Goal: Communication & Community: Answer question/provide support

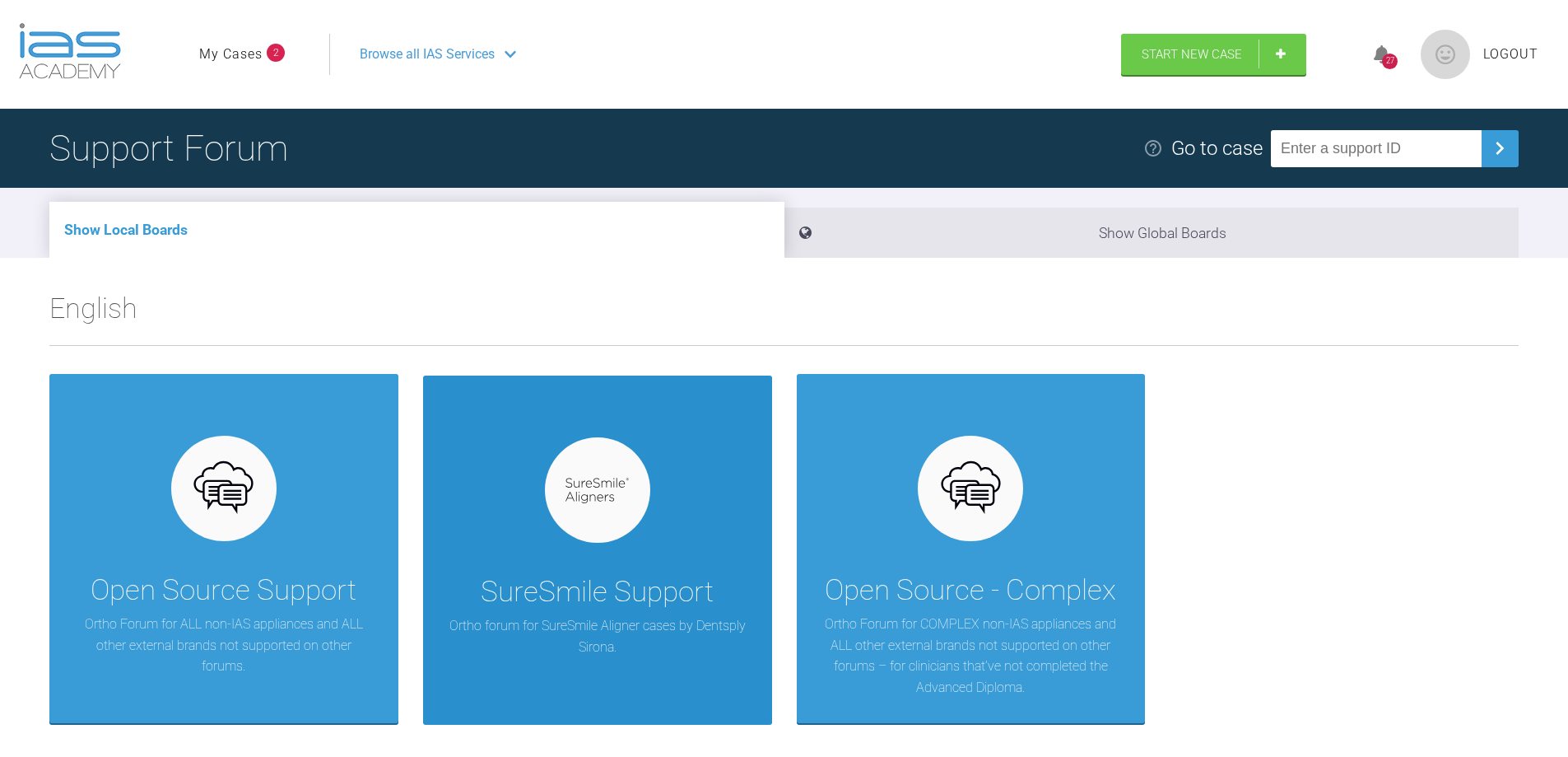
click at [635, 531] on div "SureSmile Support Ortho forum for SureSmile Aligner cases by Dentsply Sirona." at bounding box center [597, 550] width 349 height 349
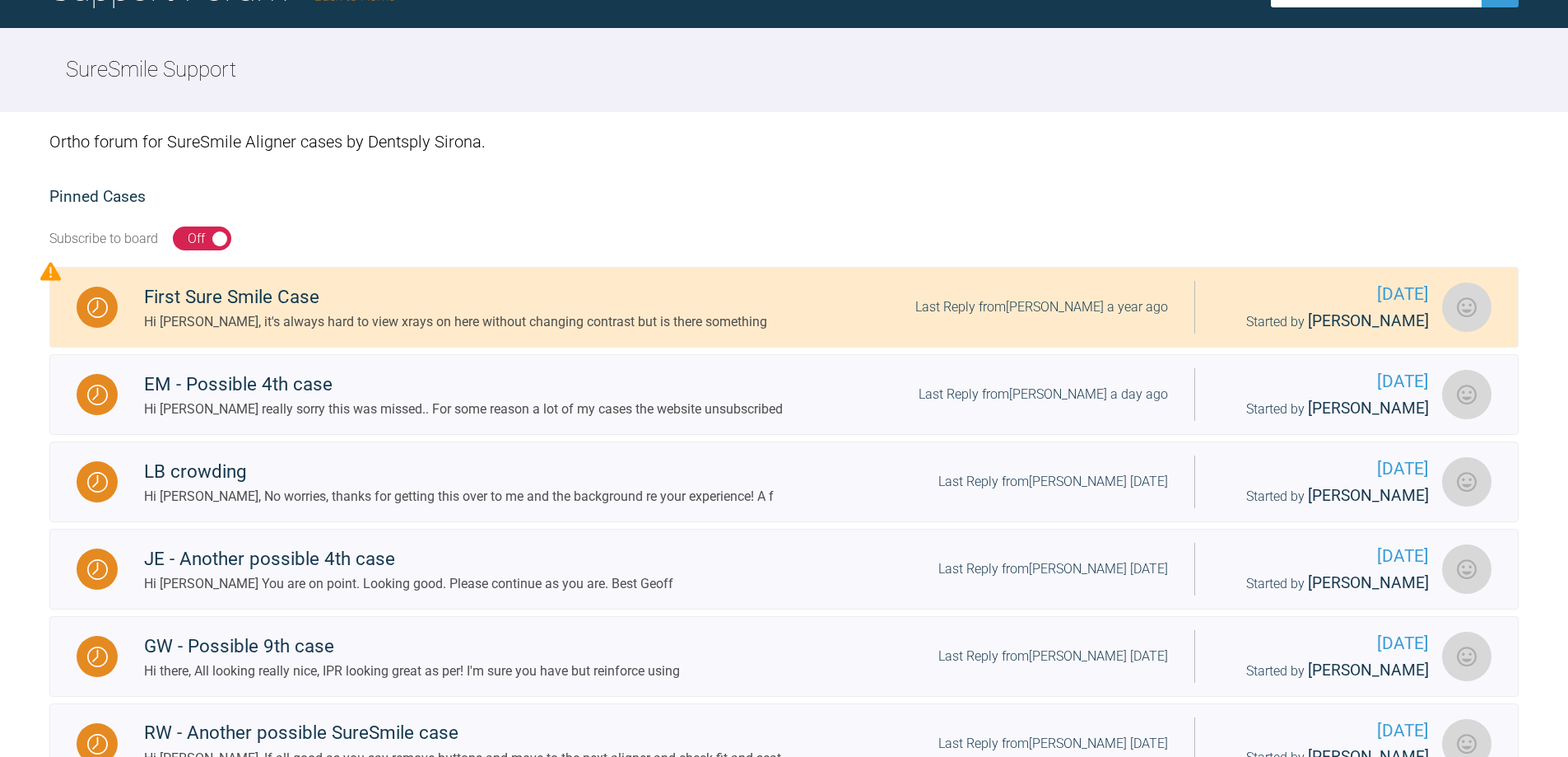
scroll to position [165, 0]
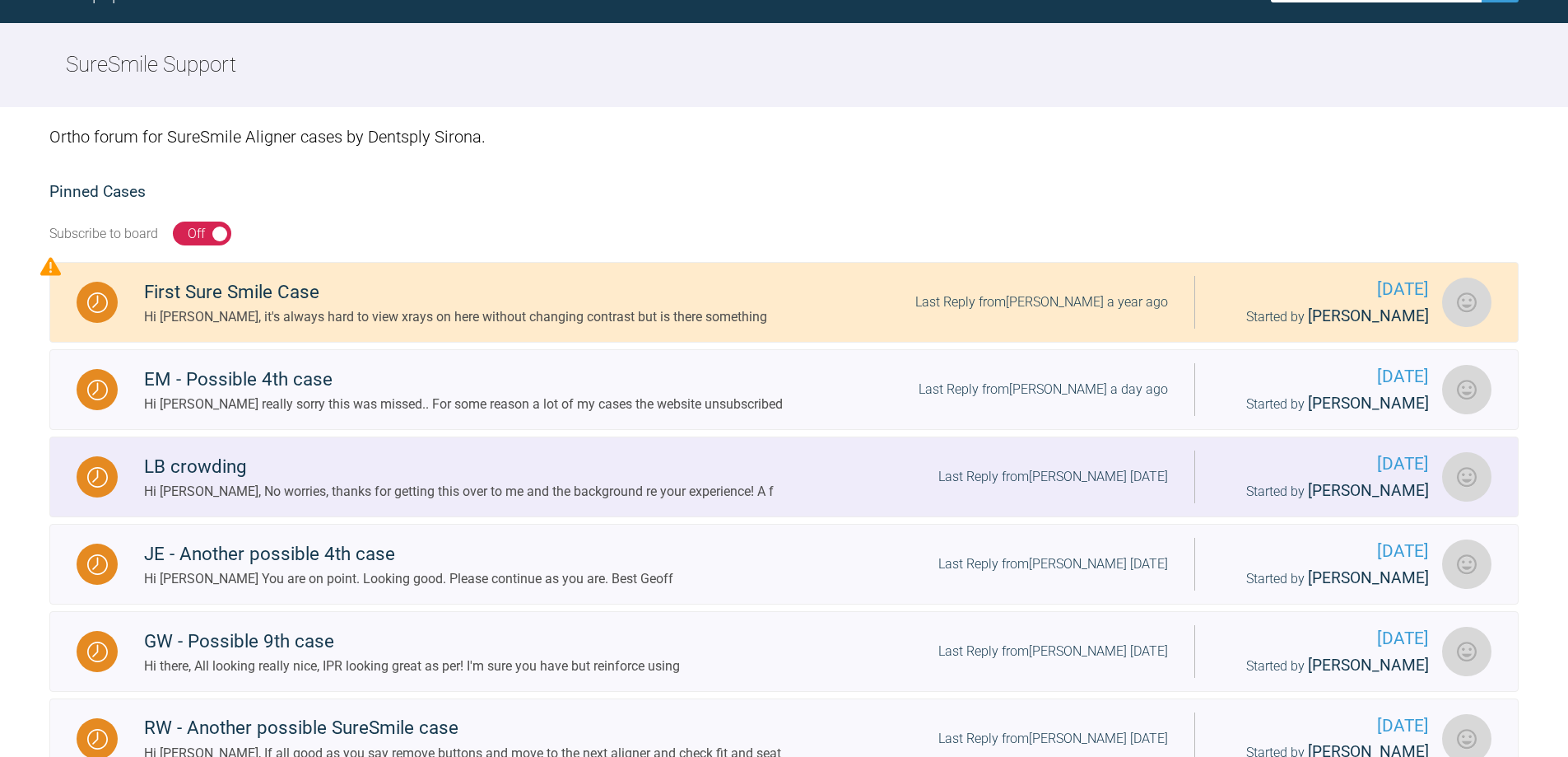
click at [595, 469] on div "LB crowding" at bounding box center [459, 466] width 630 height 30
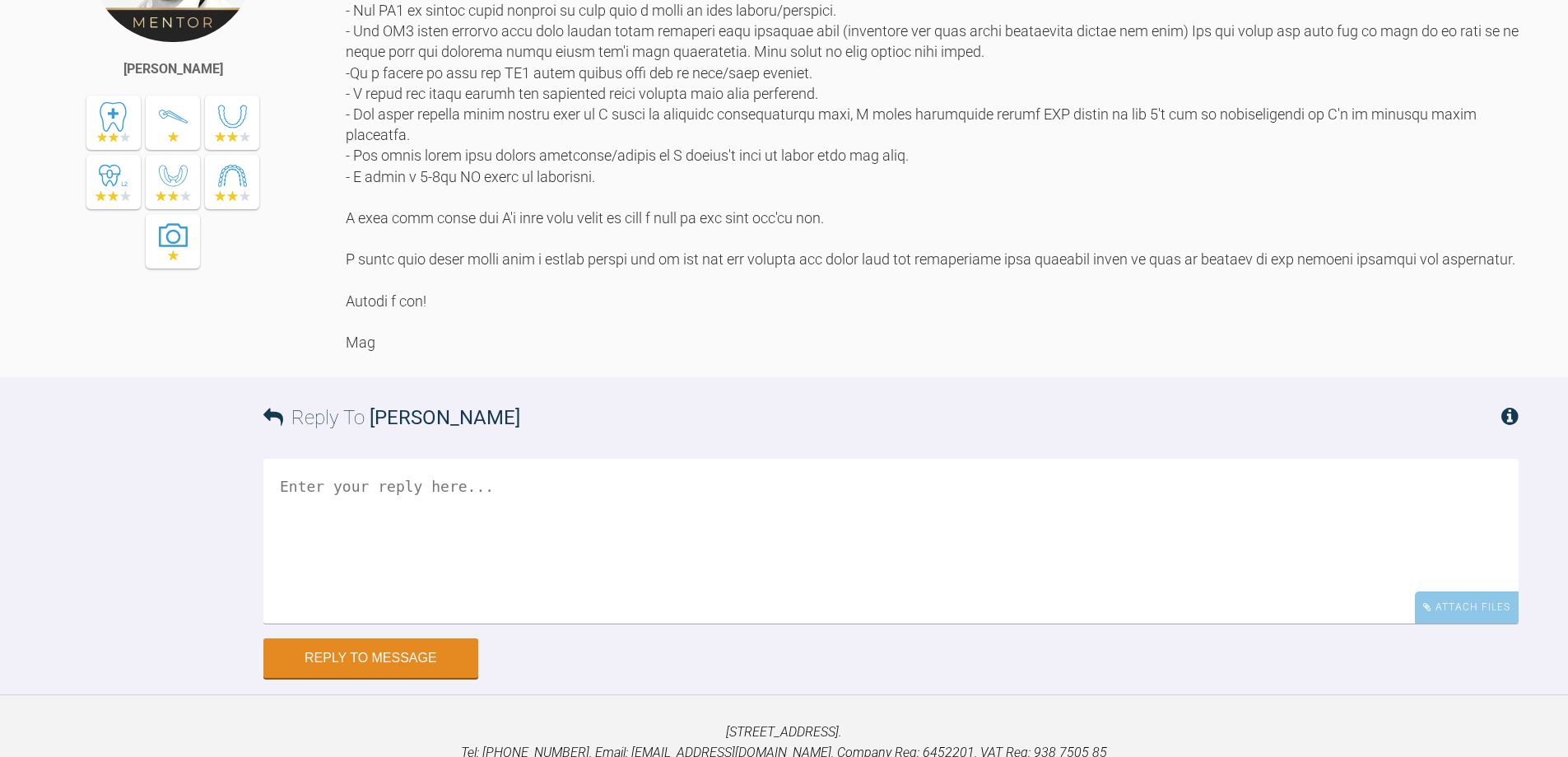
scroll to position [2717, 0]
click at [333, 620] on textarea at bounding box center [891, 542] width 1255 height 165
type textarea "T"
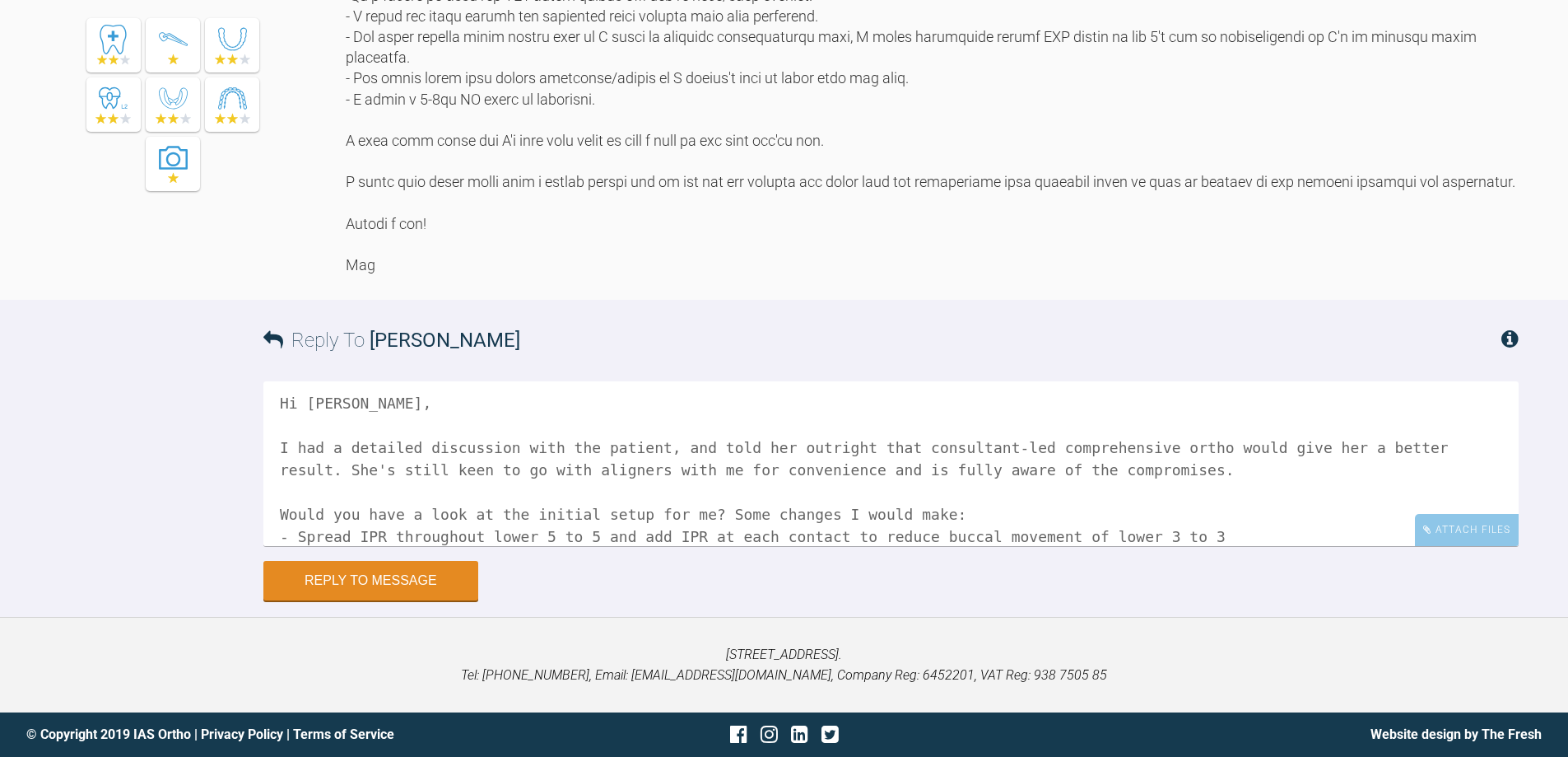
scroll to position [28, 0]
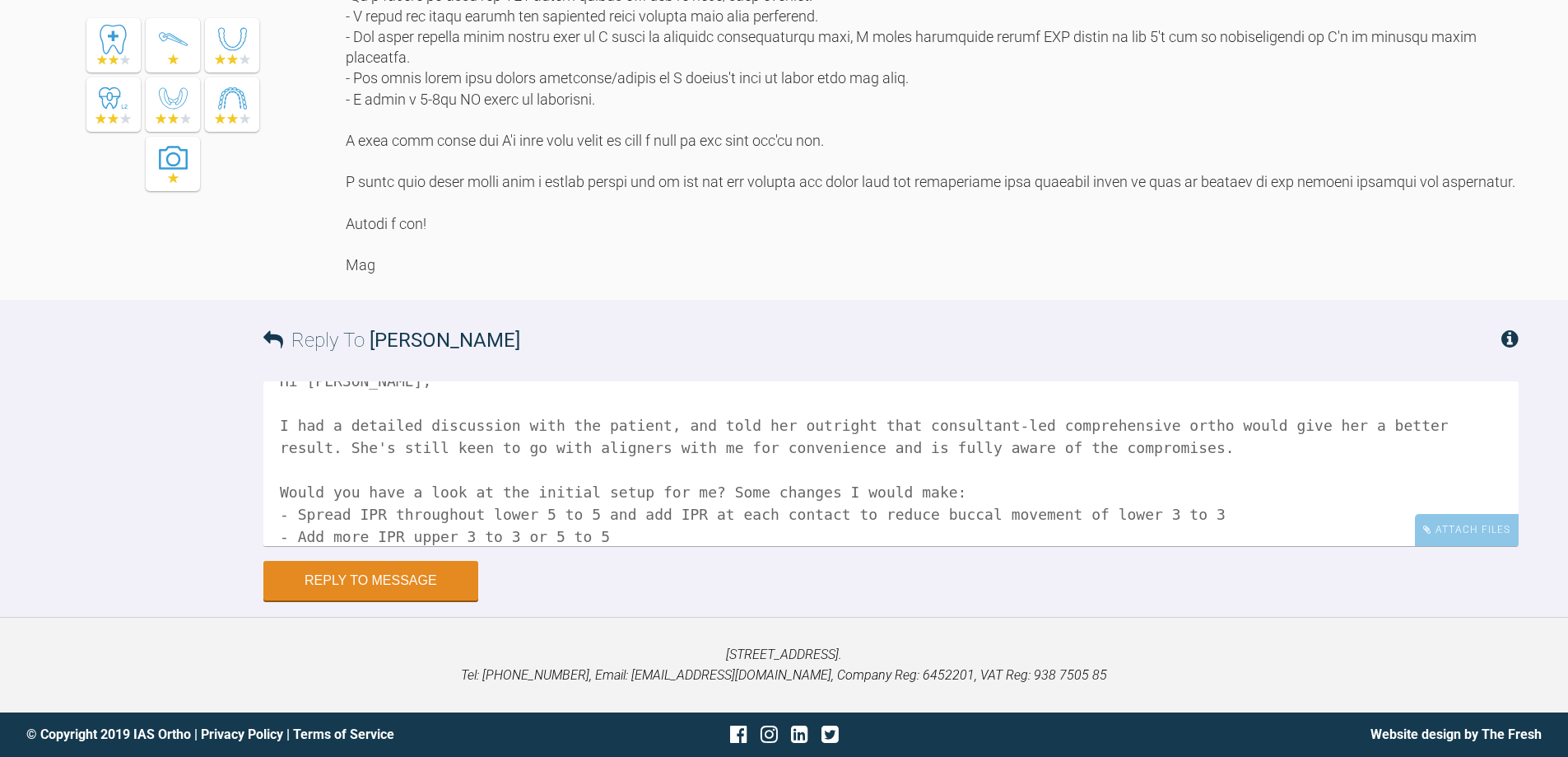
drag, startPoint x: 498, startPoint y: 540, endPoint x: 503, endPoint y: 527, distance: 13.9
click at [498, 539] on textarea "Hi [PERSON_NAME], I had a detailed discussion with the patient, and told her ou…" at bounding box center [891, 464] width 1255 height 165
click at [533, 536] on textarea "Hi [PERSON_NAME], I had a detailed discussion with the patient, and told her ou…" at bounding box center [891, 464] width 1255 height 165
click at [608, 532] on textarea "Hi [PERSON_NAME], I had a detailed discussion with the patient, and told her ou…" at bounding box center [891, 464] width 1255 height 165
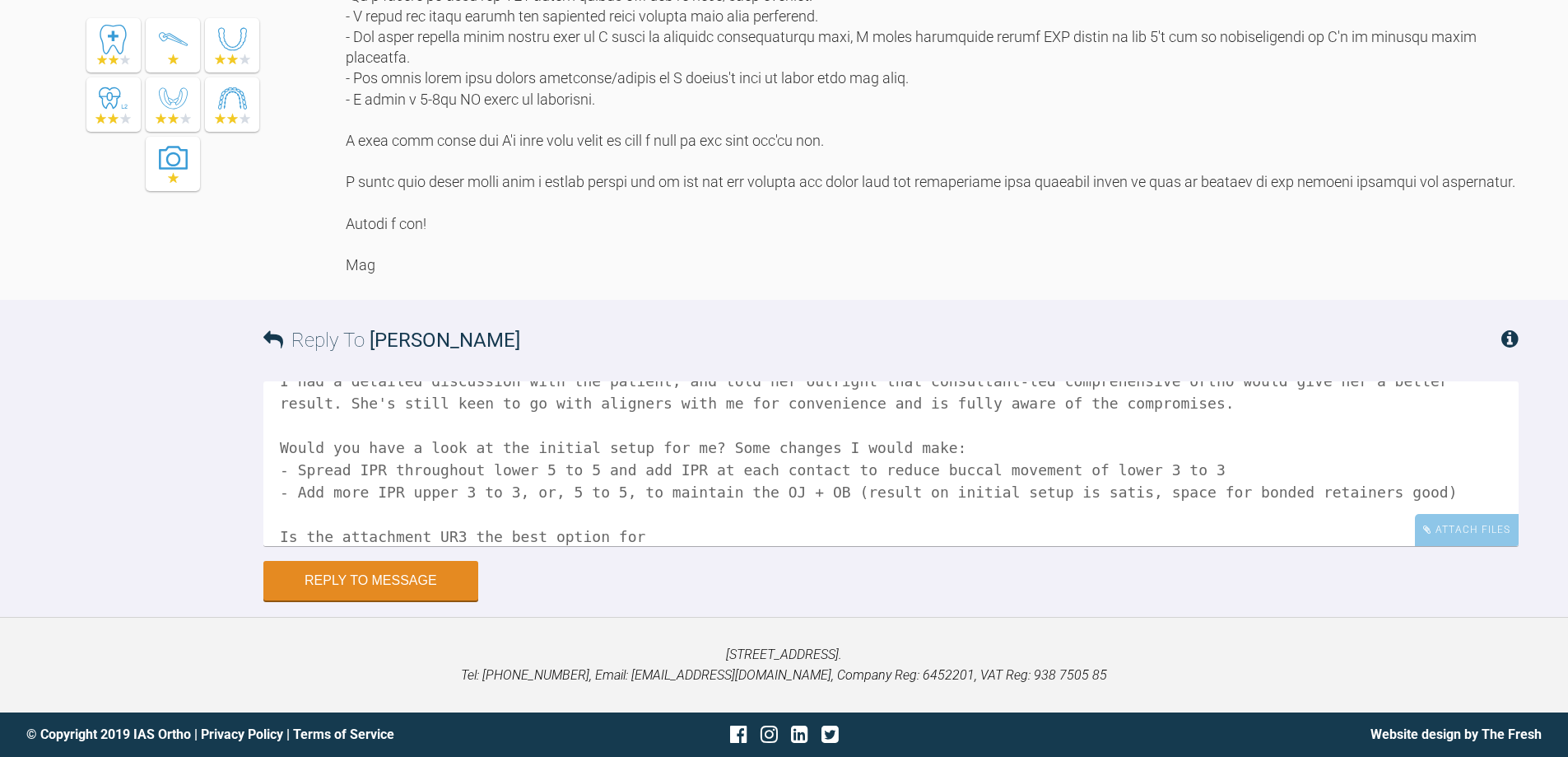
scroll to position [91, 0]
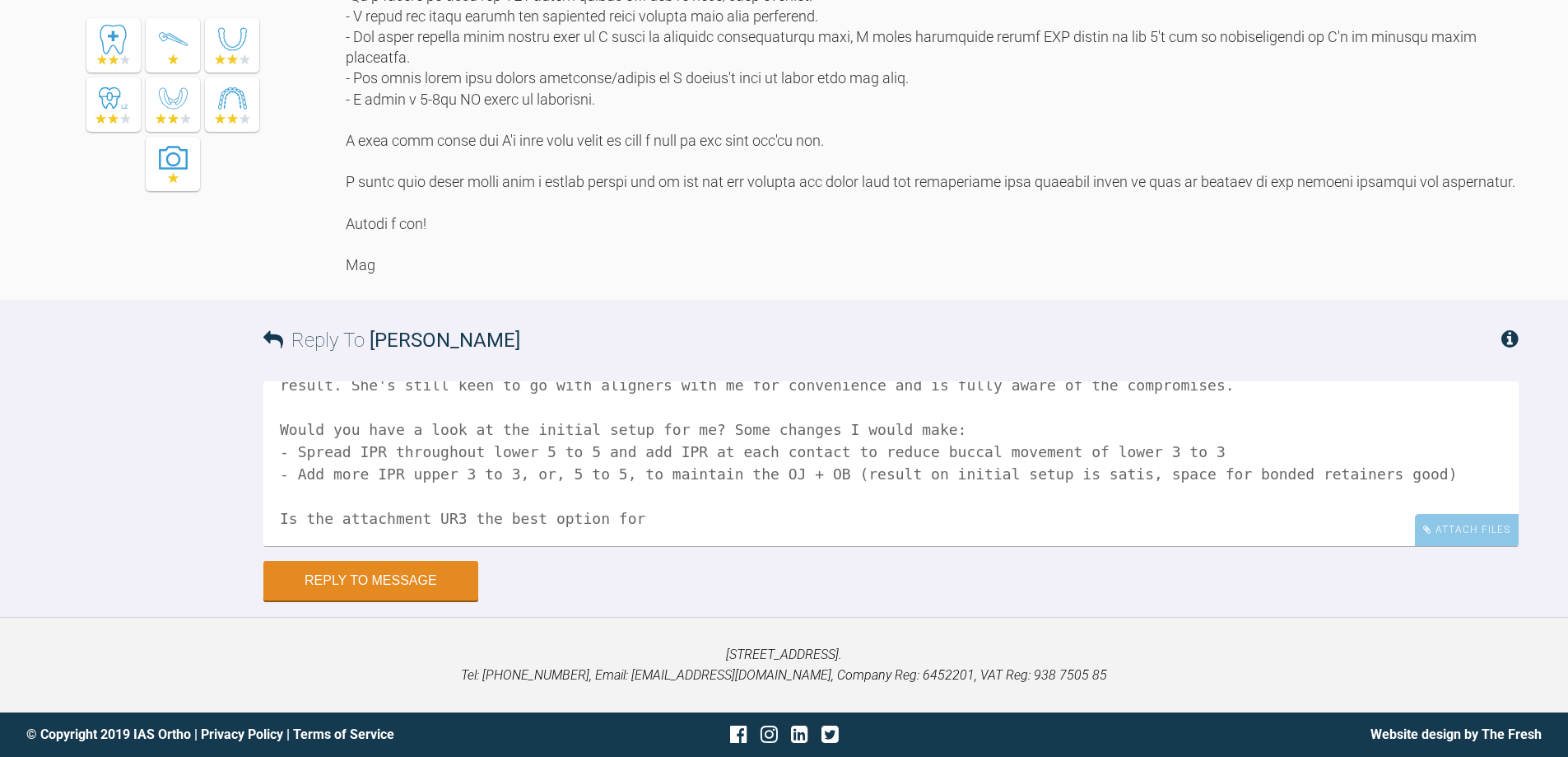
drag, startPoint x: 296, startPoint y: 535, endPoint x: 280, endPoint y: 527, distance: 17.9
click at [280, 527] on textarea "Hi [PERSON_NAME], I had a detailed discussion with the patient, and told her ou…" at bounding box center [891, 464] width 1255 height 165
click at [427, 514] on textarea "Hi [PERSON_NAME], I had a detailed discussion with the patient, and told her ou…" at bounding box center [891, 464] width 1255 height 165
click at [643, 518] on textarea "Hi [PERSON_NAME], I had a detailed discussion with the patient, and told her ou…" at bounding box center [891, 464] width 1255 height 165
click at [471, 518] on textarea "Hi [PERSON_NAME], I had a detailed discussion with the patient, and told her ou…" at bounding box center [891, 464] width 1255 height 165
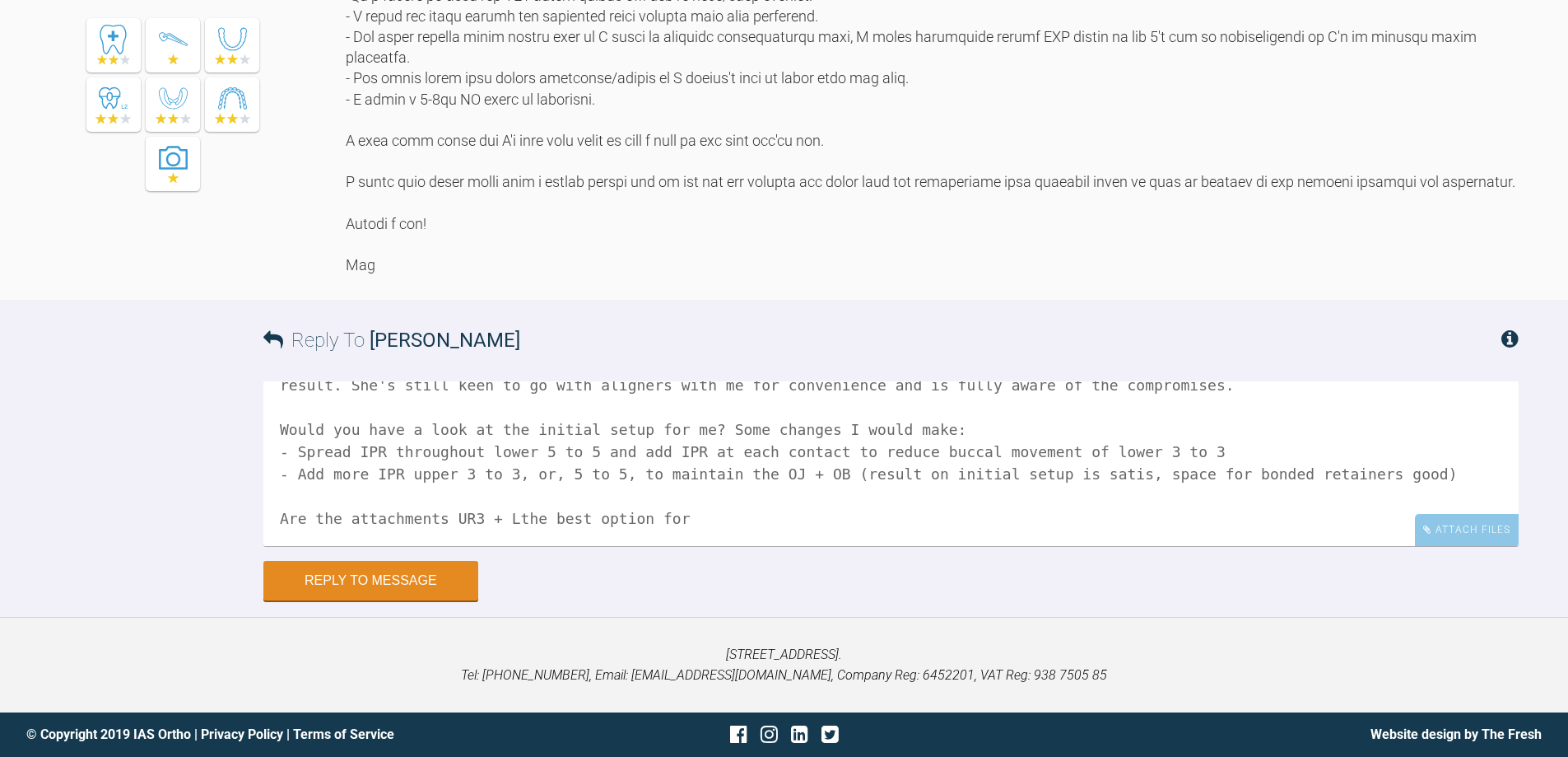
click at [672, 520] on textarea "Hi [PERSON_NAME], I had a detailed discussion with the patient, and told her ou…" at bounding box center [891, 464] width 1255 height 165
click at [499, 515] on textarea "Hi [PERSON_NAME], I had a detailed discussion with the patient, and told her ou…" at bounding box center [891, 464] width 1255 height 165
click at [641, 521] on textarea "Hi [PERSON_NAME], I had a detailed discussion with the patient, and told her ou…" at bounding box center [891, 464] width 1255 height 165
click at [646, 520] on textarea "Hi [PERSON_NAME], I had a detailed discussion with the patient, and told her ou…" at bounding box center [891, 464] width 1255 height 165
click at [715, 521] on textarea "Hi [PERSON_NAME], I had a detailed discussion with the patient, and told her ou…" at bounding box center [891, 464] width 1255 height 165
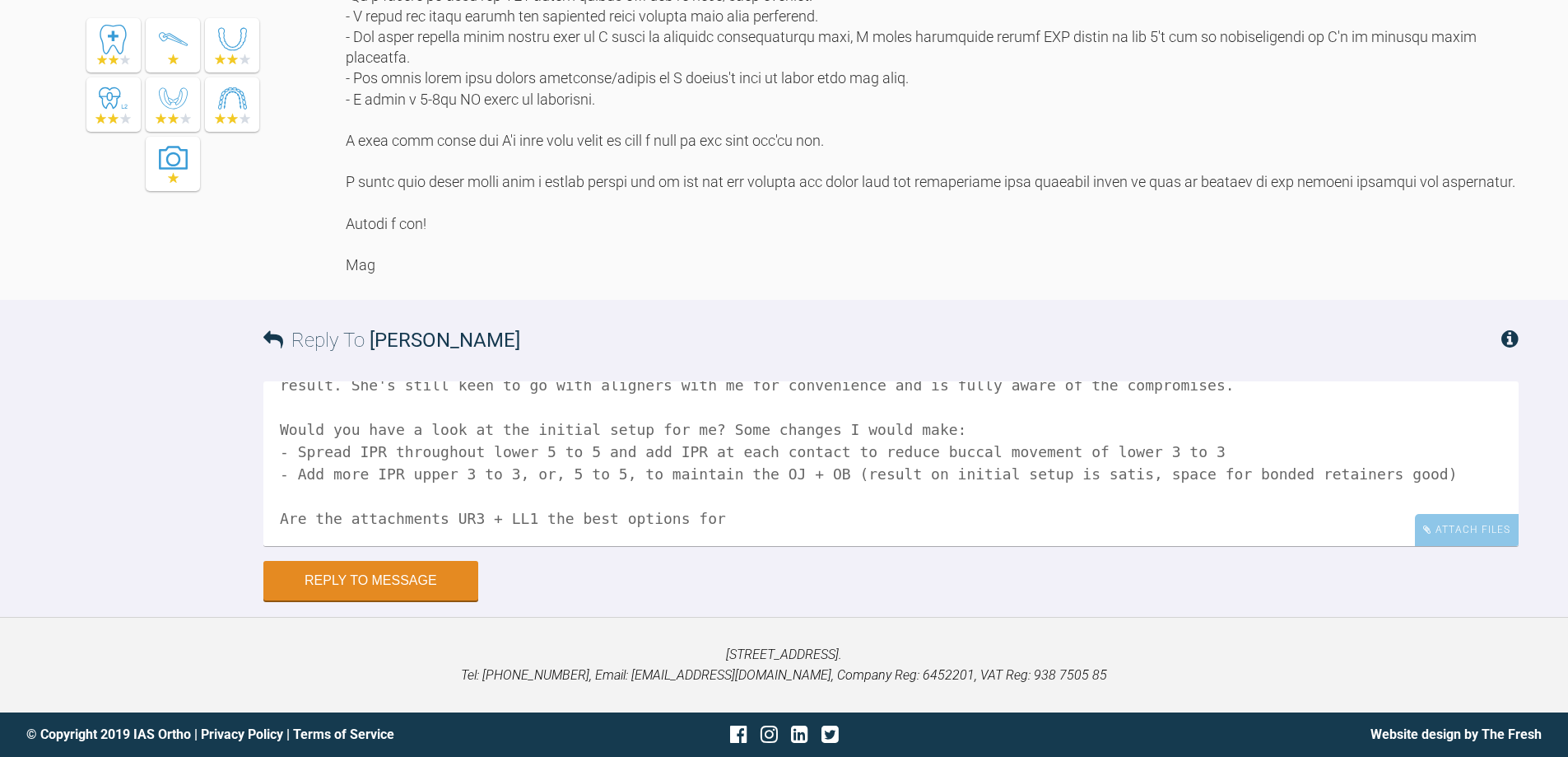
click at [662, 516] on textarea "Hi [PERSON_NAME], I had a detailed discussion with the patient, and told her ou…" at bounding box center [891, 464] width 1255 height 165
click at [808, 518] on textarea "Hi [PERSON_NAME], I had a detailed discussion with the patient, and told her ou…" at bounding box center [891, 464] width 1255 height 165
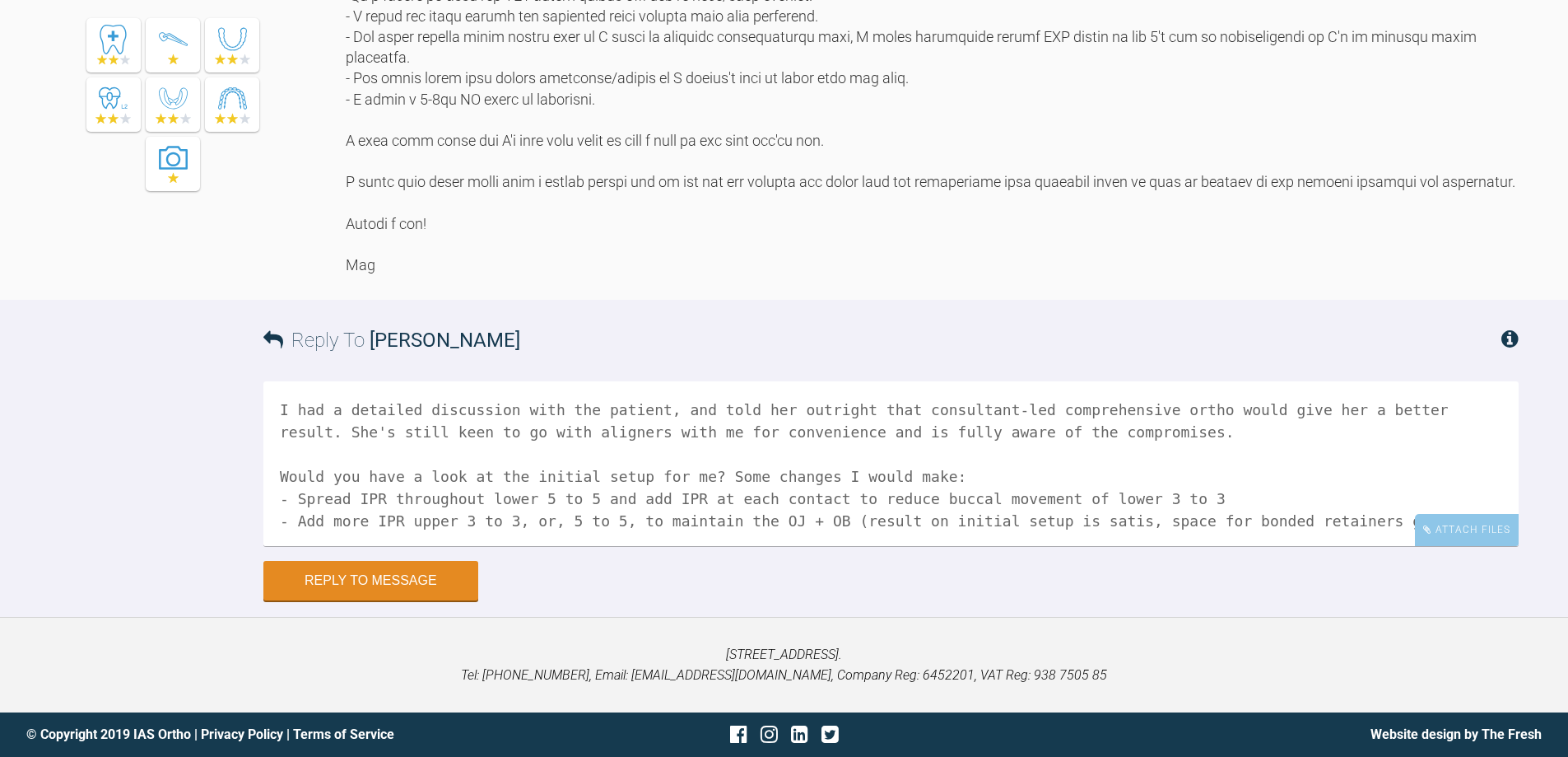
scroll to position [82, 0]
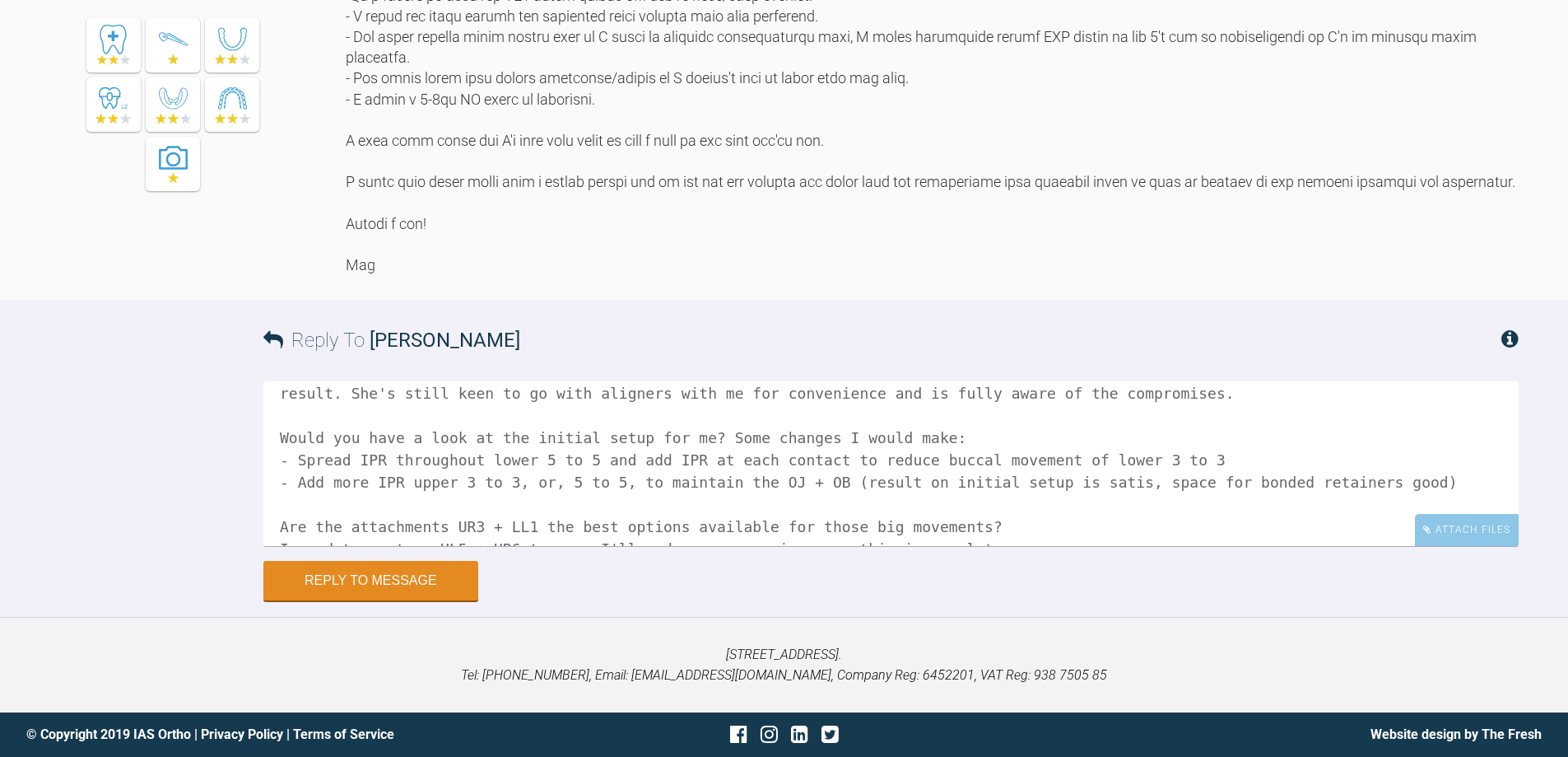
click at [1040, 392] on textarea "Hi [PERSON_NAME], I had a detailed discussion with the patient, and told her ou…" at bounding box center [891, 464] width 1255 height 165
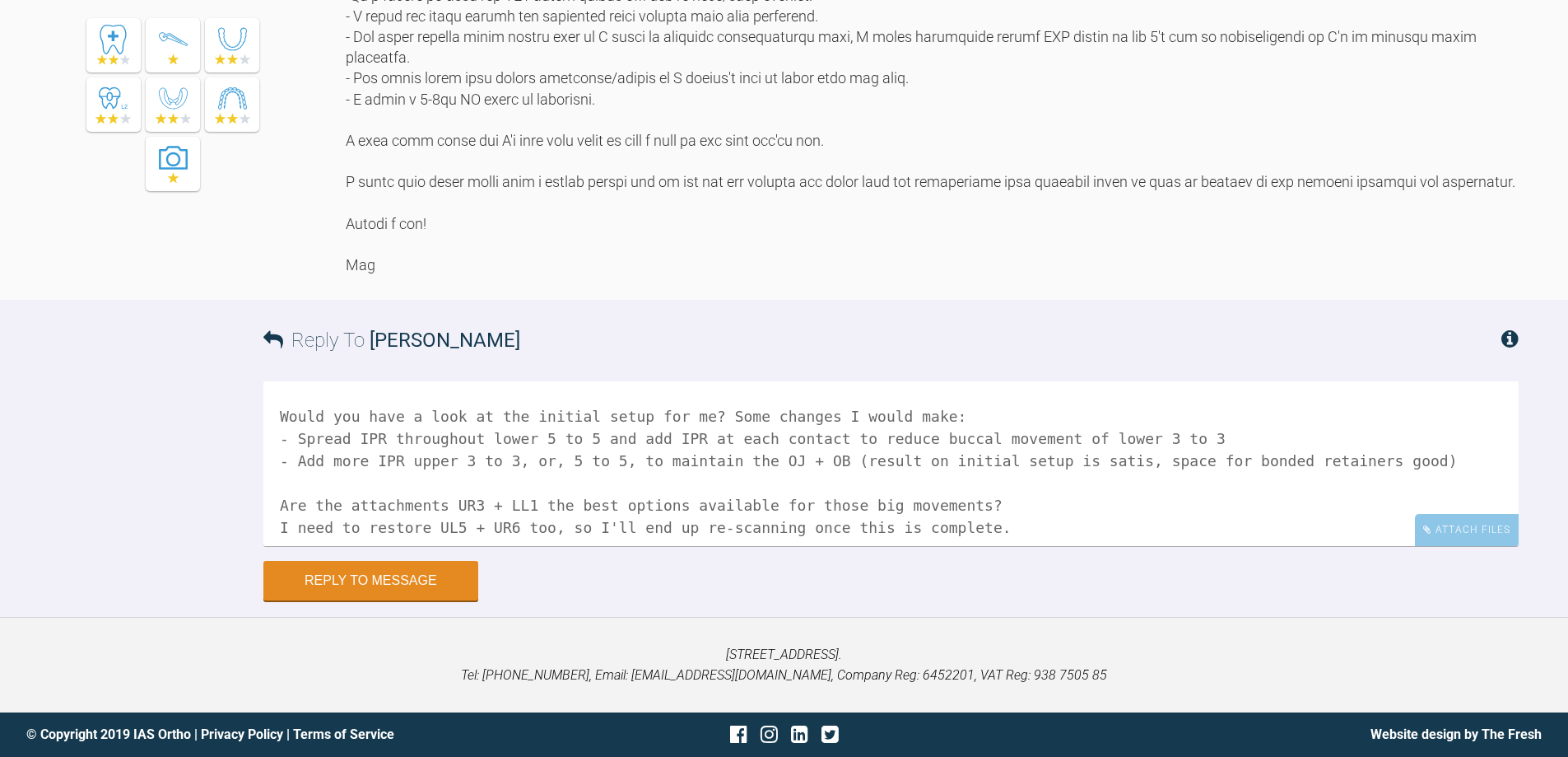
scroll to position [113, 0]
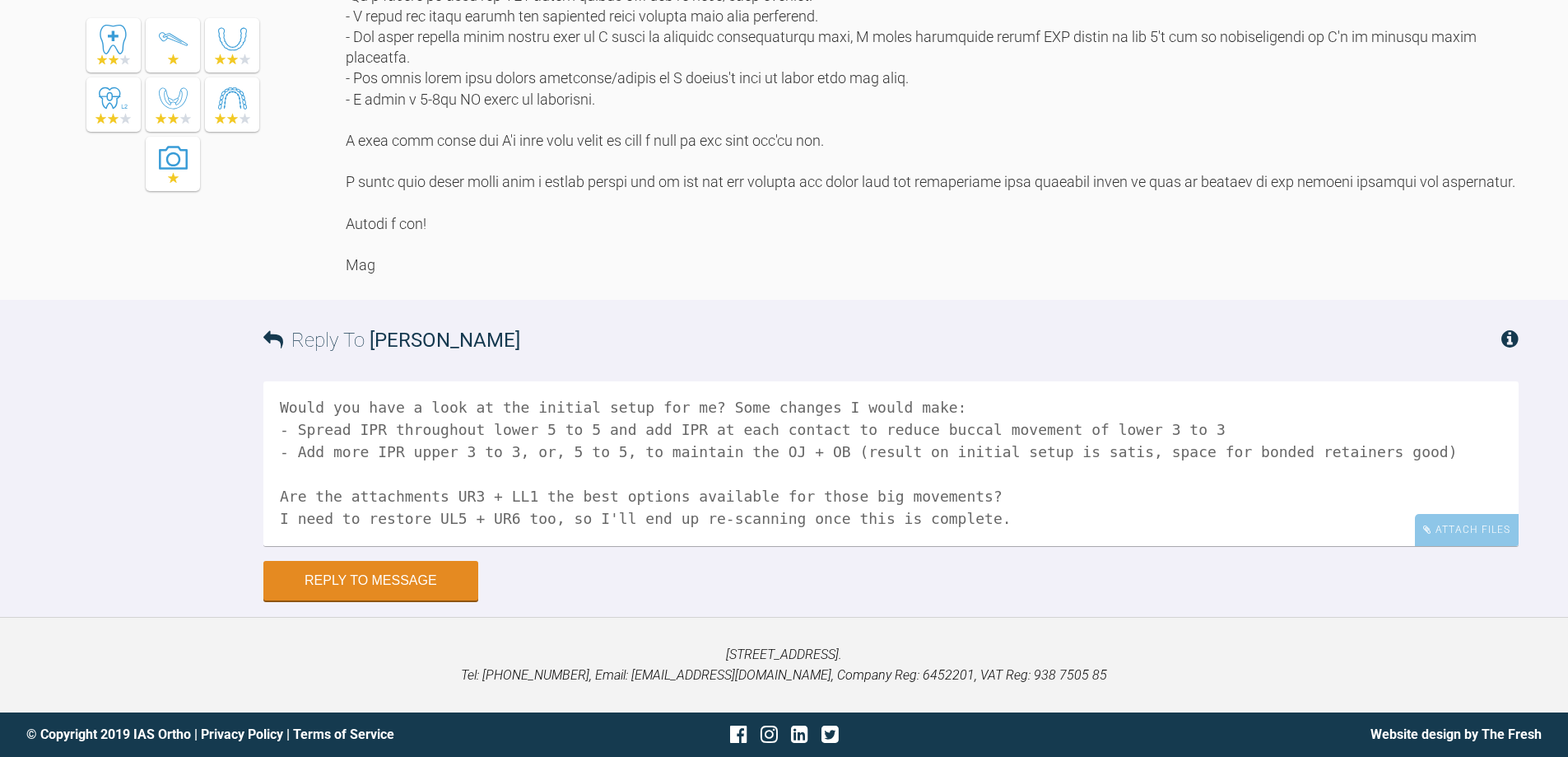
click at [966, 516] on textarea "Hi [PERSON_NAME], I had a detailed discussion with the patient, and told her ou…" at bounding box center [891, 464] width 1255 height 165
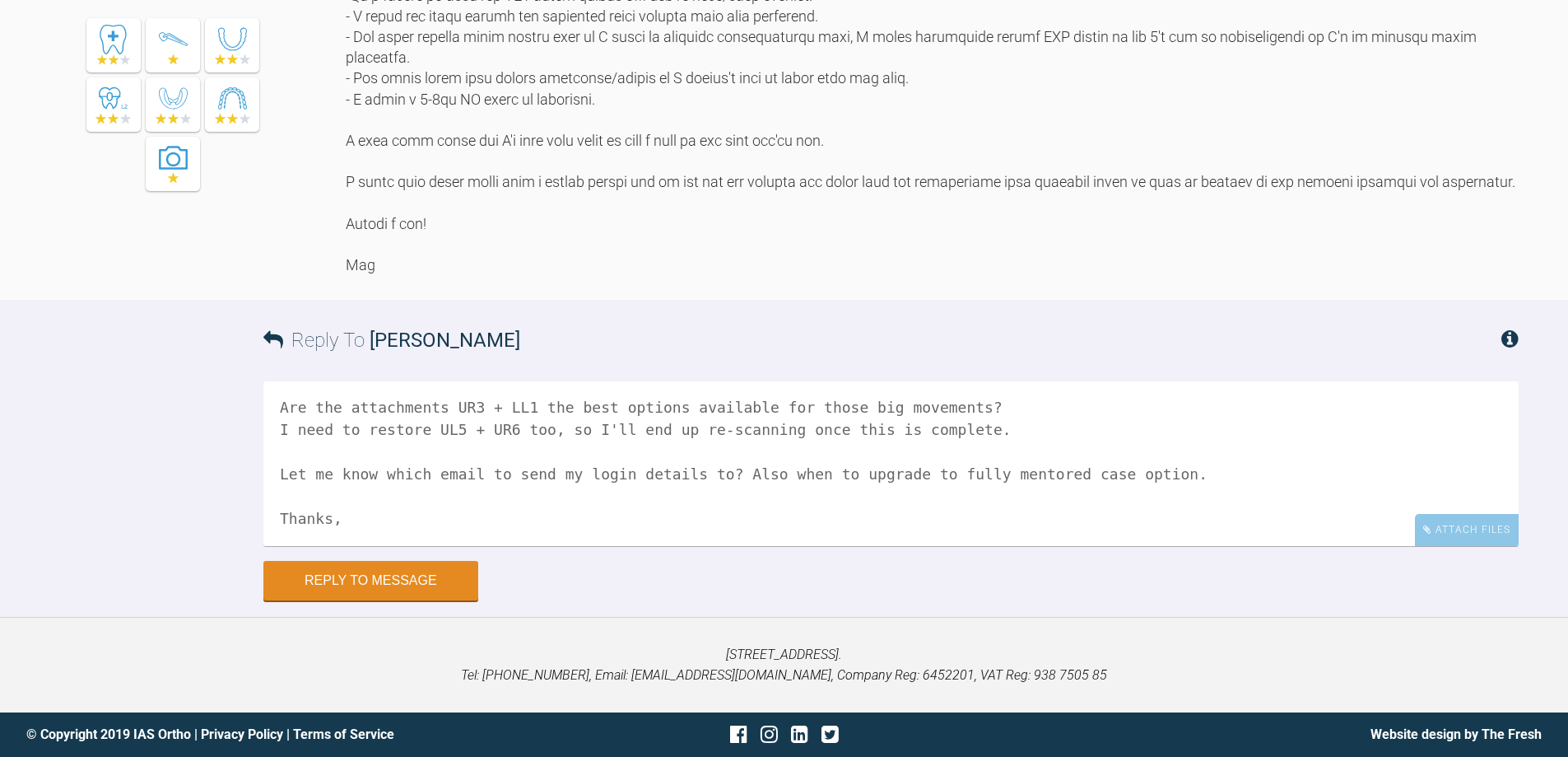
scroll to position [228, 0]
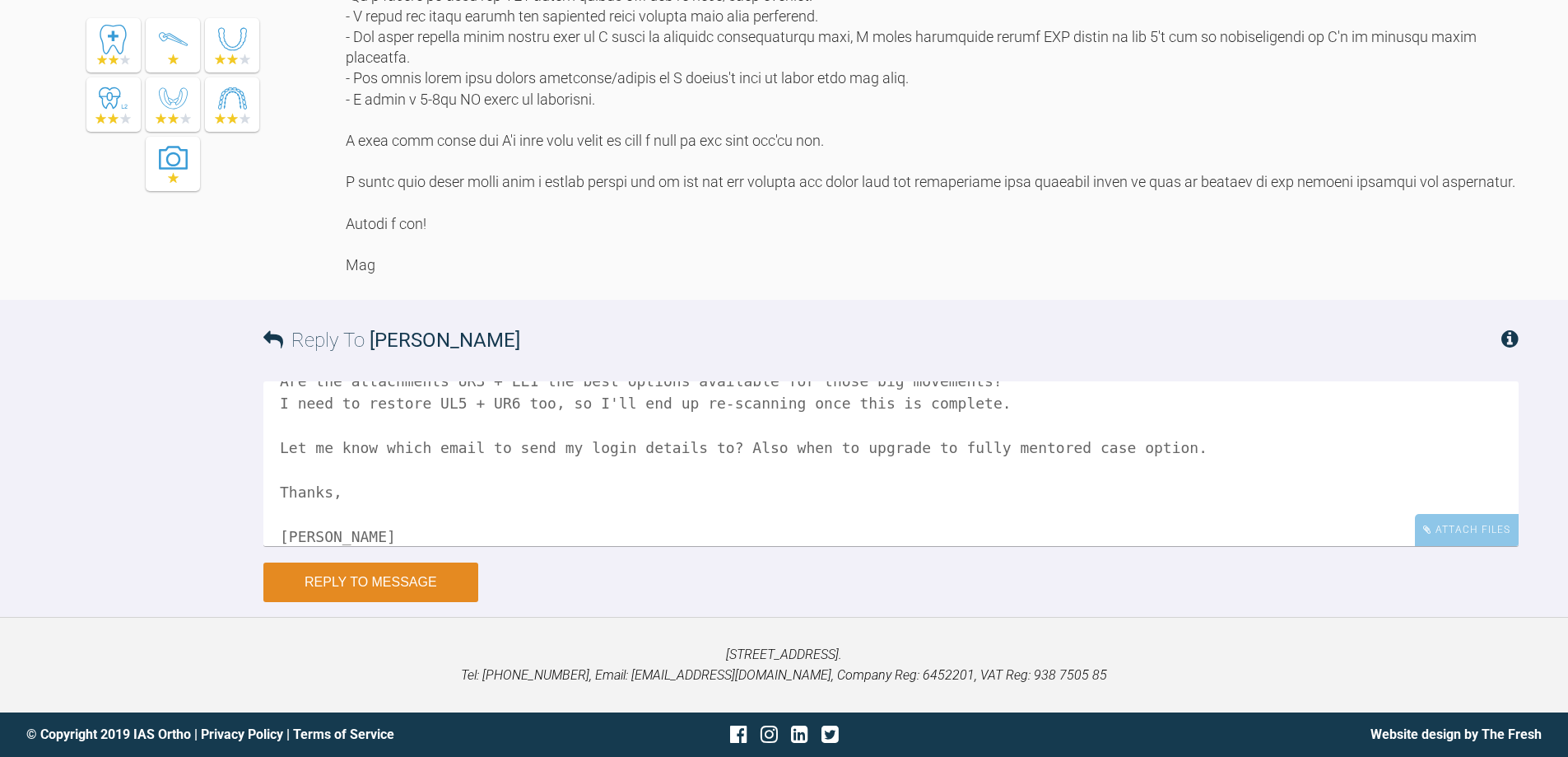
type textarea "Hi [PERSON_NAME], I had a detailed discussion with the patient, and told her ou…"
click at [431, 577] on button "Reply to Message" at bounding box center [371, 582] width 215 height 40
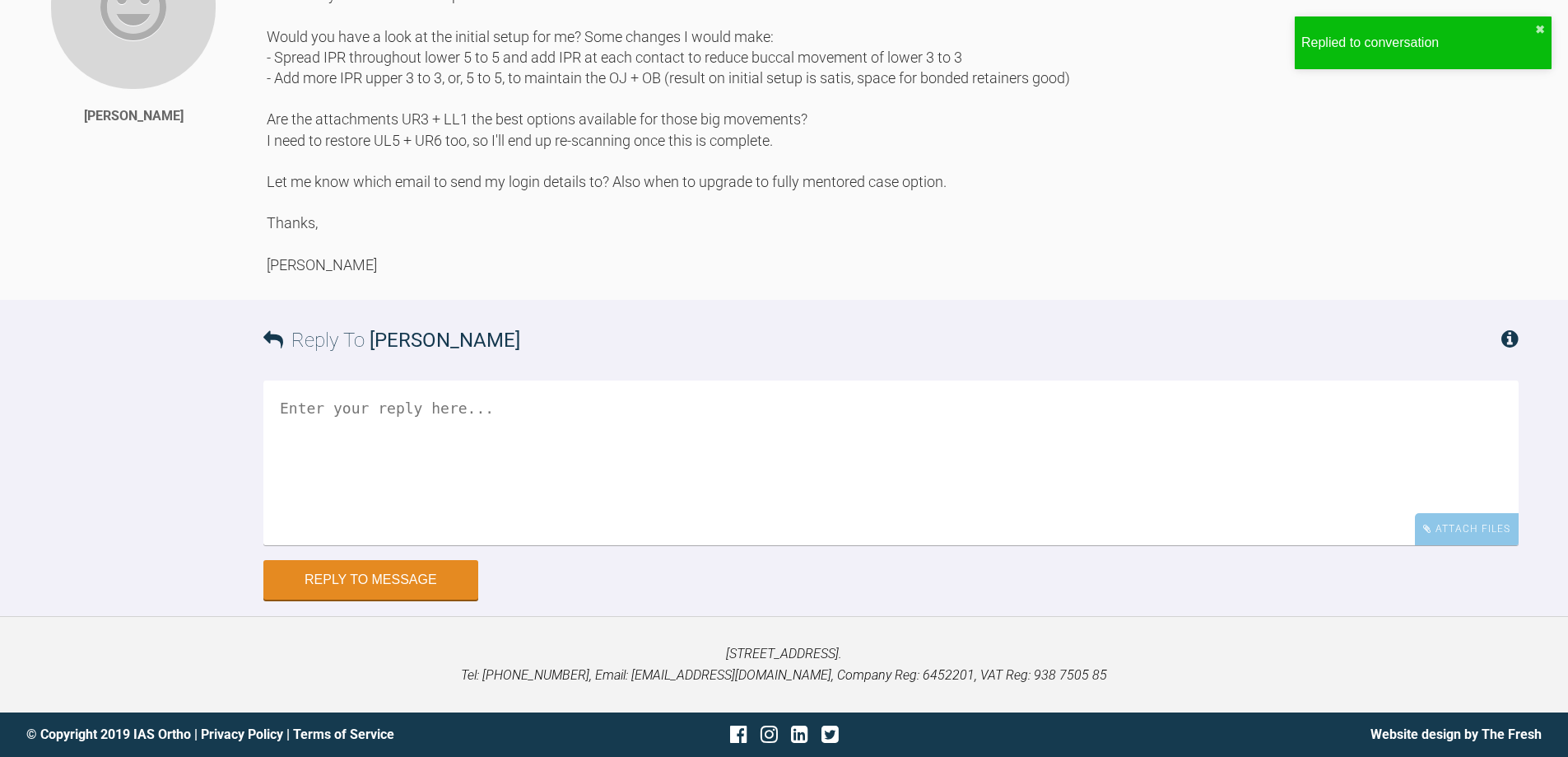
scroll to position [3460, 0]
